Goal: Task Accomplishment & Management: Manage account settings

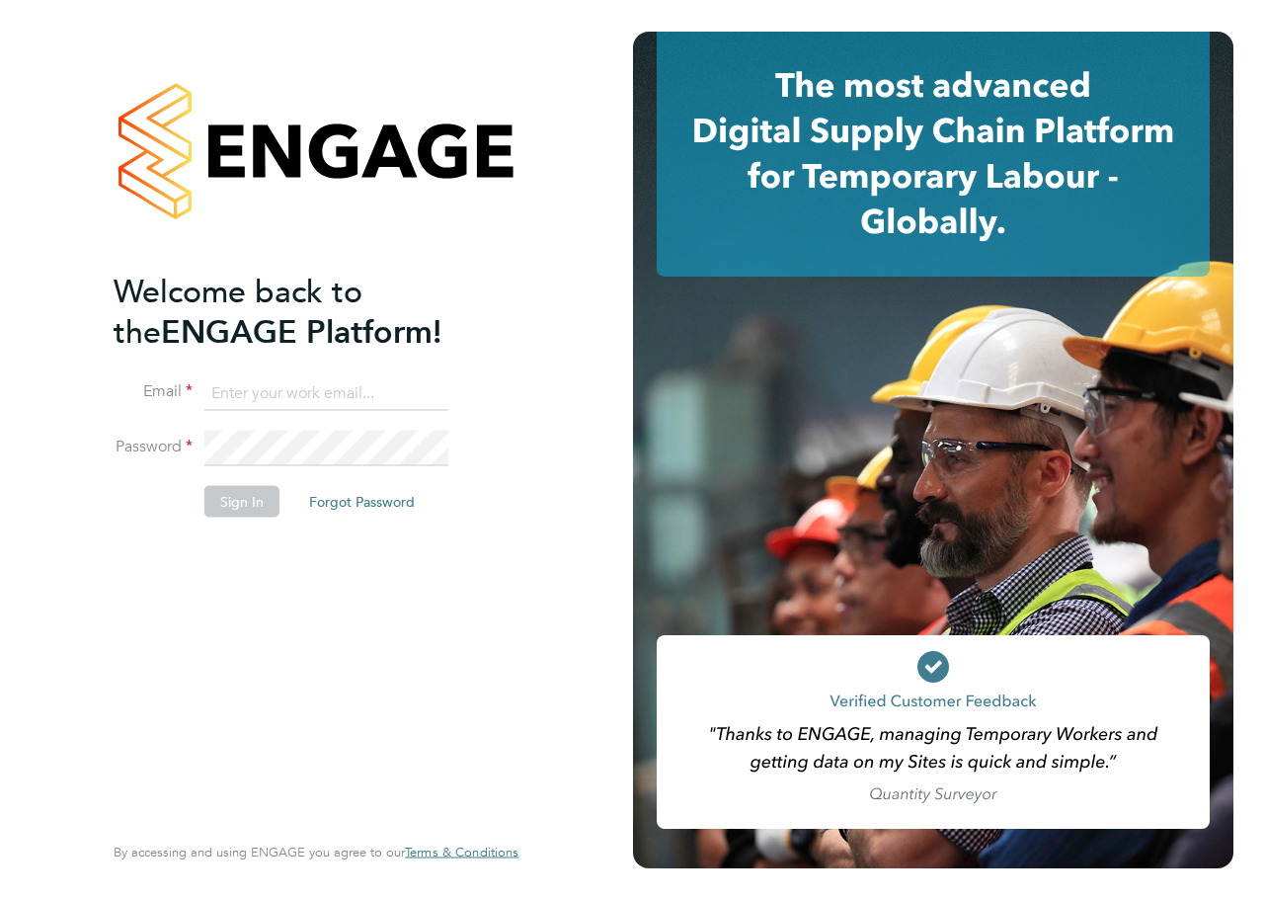
click at [278, 371] on ng-template "Welcome back to the ENGAGE Platform! Email Password Sign In Forgot Password" at bounding box center [306, 404] width 385 height 267
click at [281, 387] on input at bounding box center [326, 393] width 244 height 36
type input "[PERSON_NAME][EMAIL_ADDRESS][PERSON_NAME][DOMAIN_NAME]"
click at [261, 507] on button "Sign In" at bounding box center [241, 502] width 75 height 32
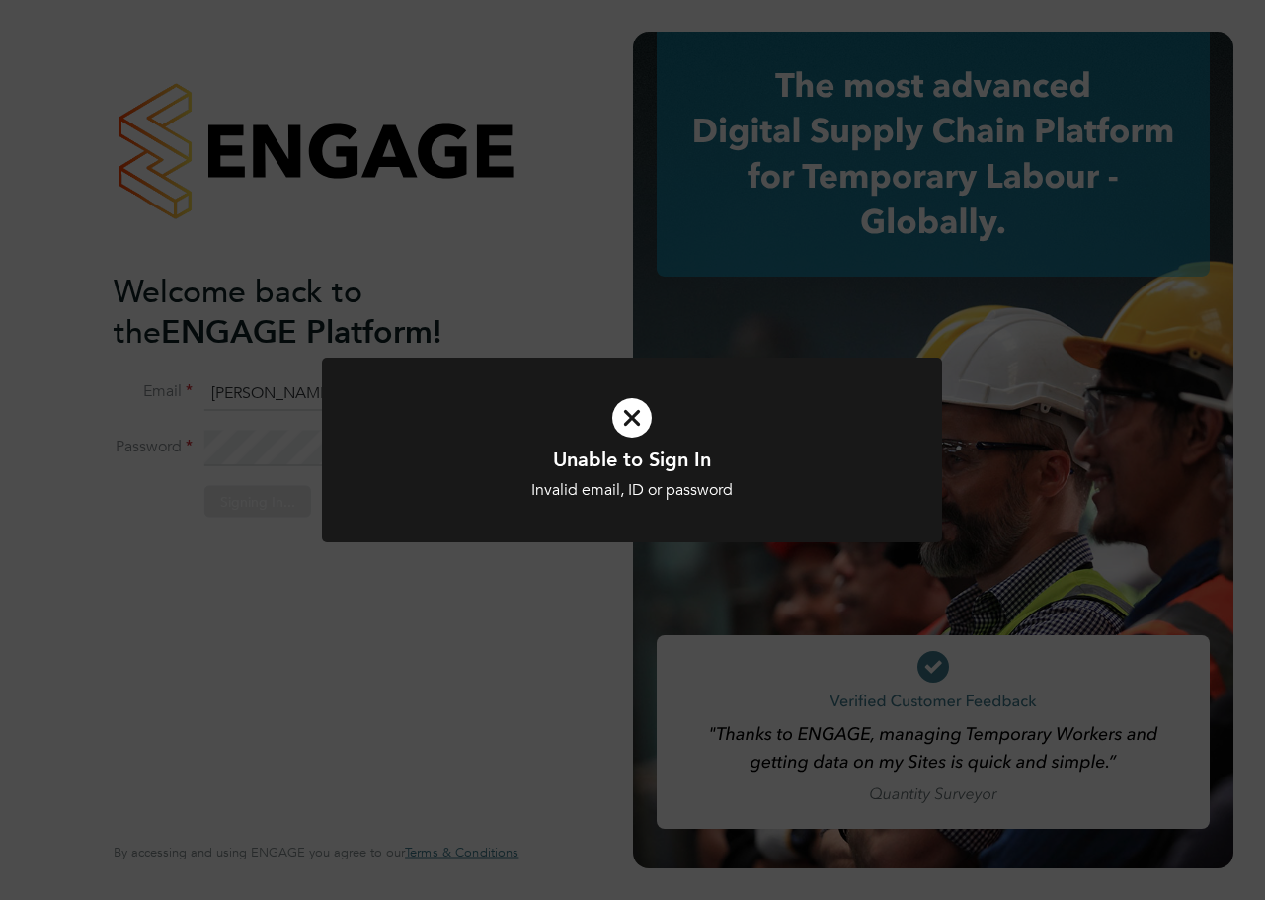
click at [637, 418] on icon at bounding box center [632, 417] width 514 height 77
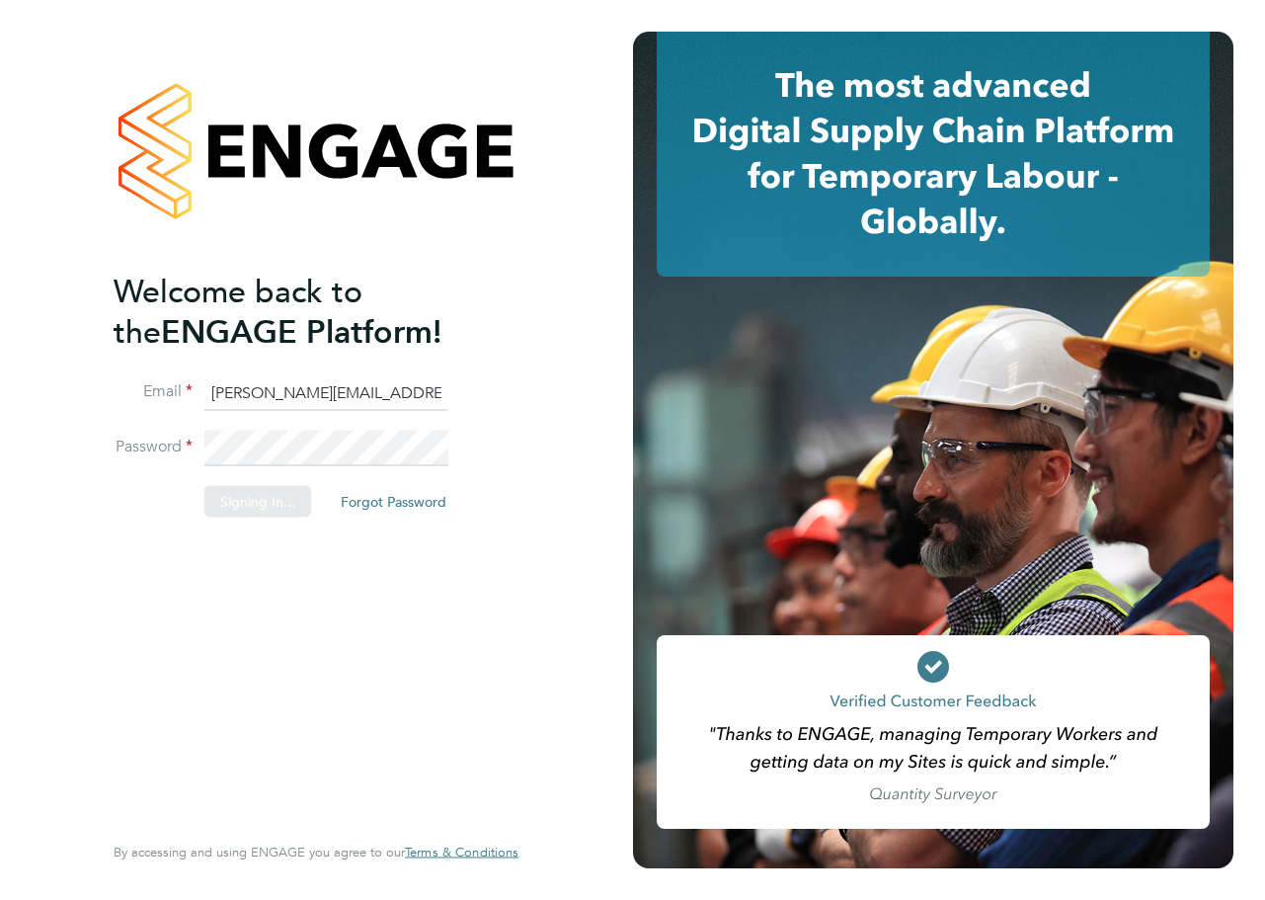
click at [509, 673] on div "Sorry, we are having problems connecting to our services." at bounding box center [316, 450] width 633 height 900
click at [361, 505] on button "Forgot Password" at bounding box center [361, 502] width 137 height 32
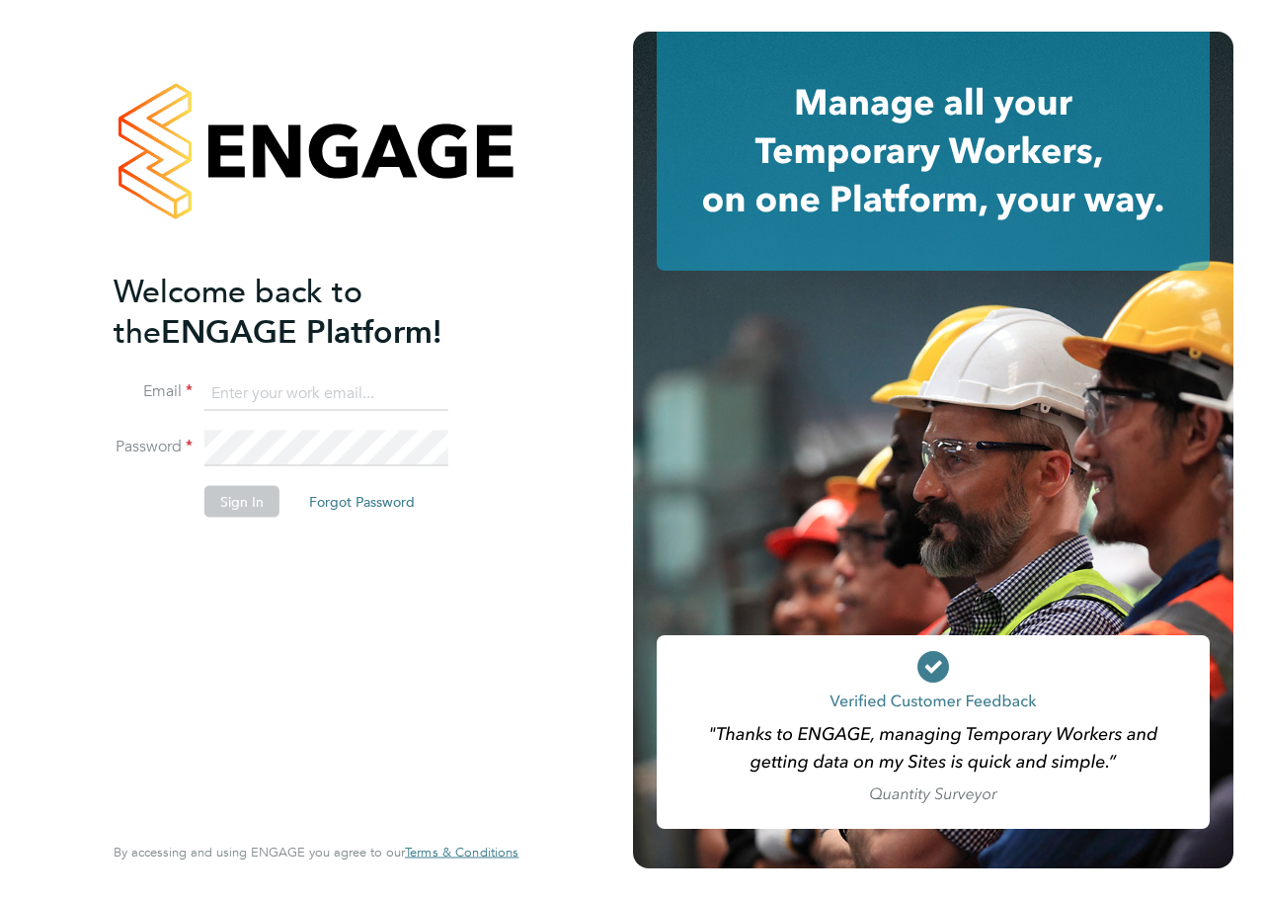
click at [346, 473] on li "Password" at bounding box center [306, 458] width 385 height 55
click at [347, 491] on button "Forgot Password" at bounding box center [361, 502] width 137 height 32
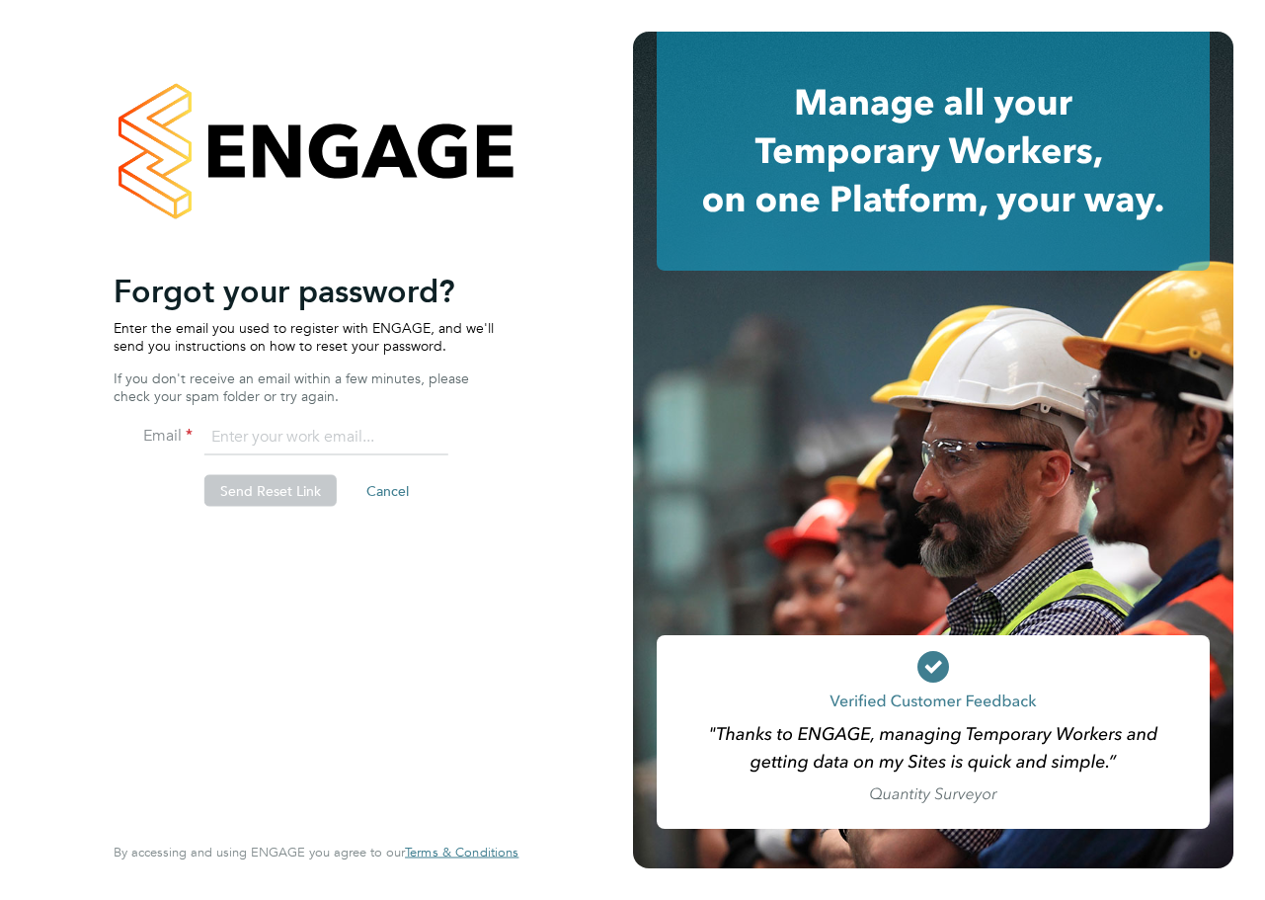
click at [276, 434] on input "email" at bounding box center [326, 438] width 244 height 36
click at [236, 444] on input "email" at bounding box center [326, 438] width 244 height 36
type input "[PERSON_NAME][EMAIL_ADDRESS][PERSON_NAME][DOMAIN_NAME]"
click at [267, 483] on button "Send Reset Link" at bounding box center [270, 491] width 132 height 32
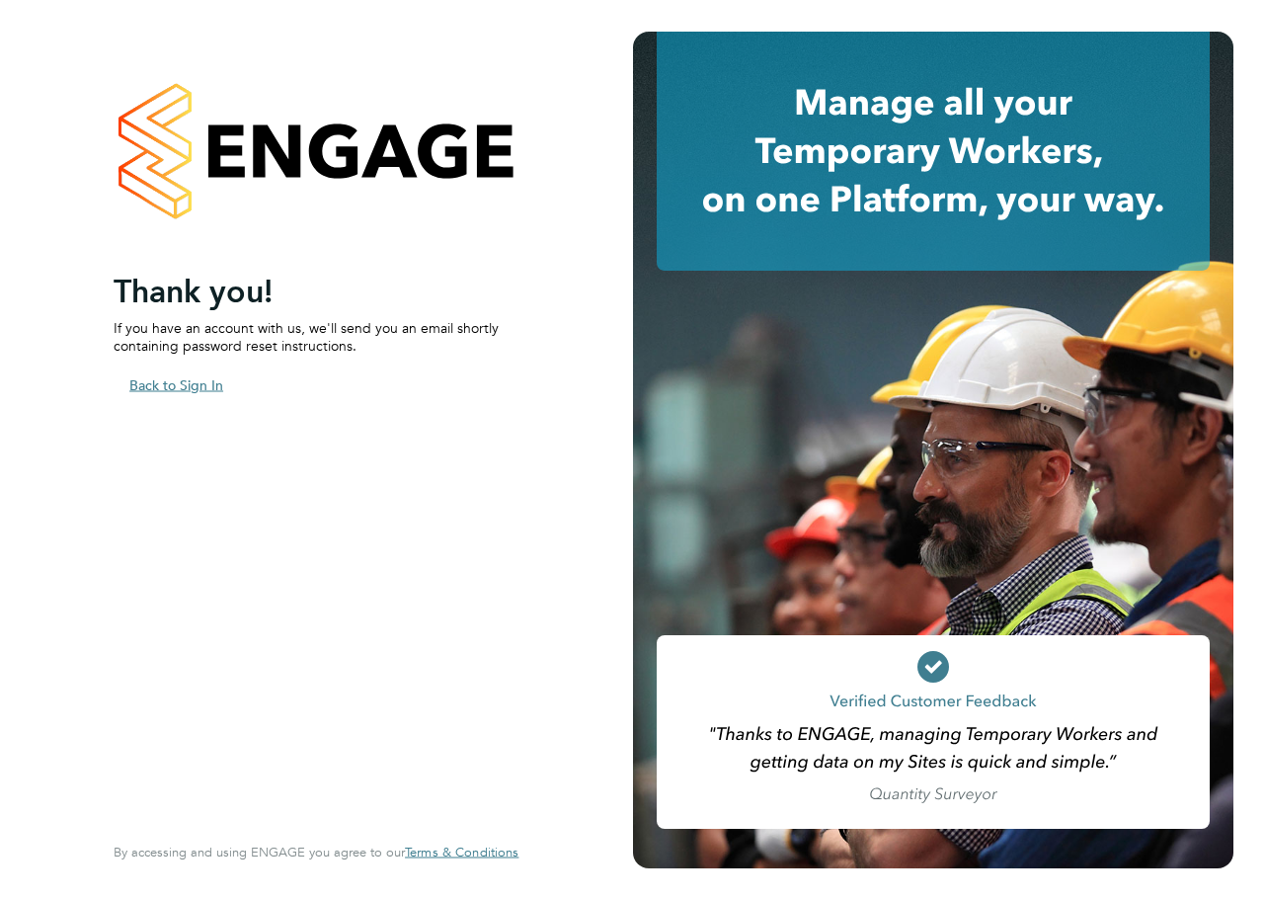
click at [165, 381] on button "Back to Sign In" at bounding box center [176, 384] width 125 height 32
